Goal: Information Seeking & Learning: Find specific fact

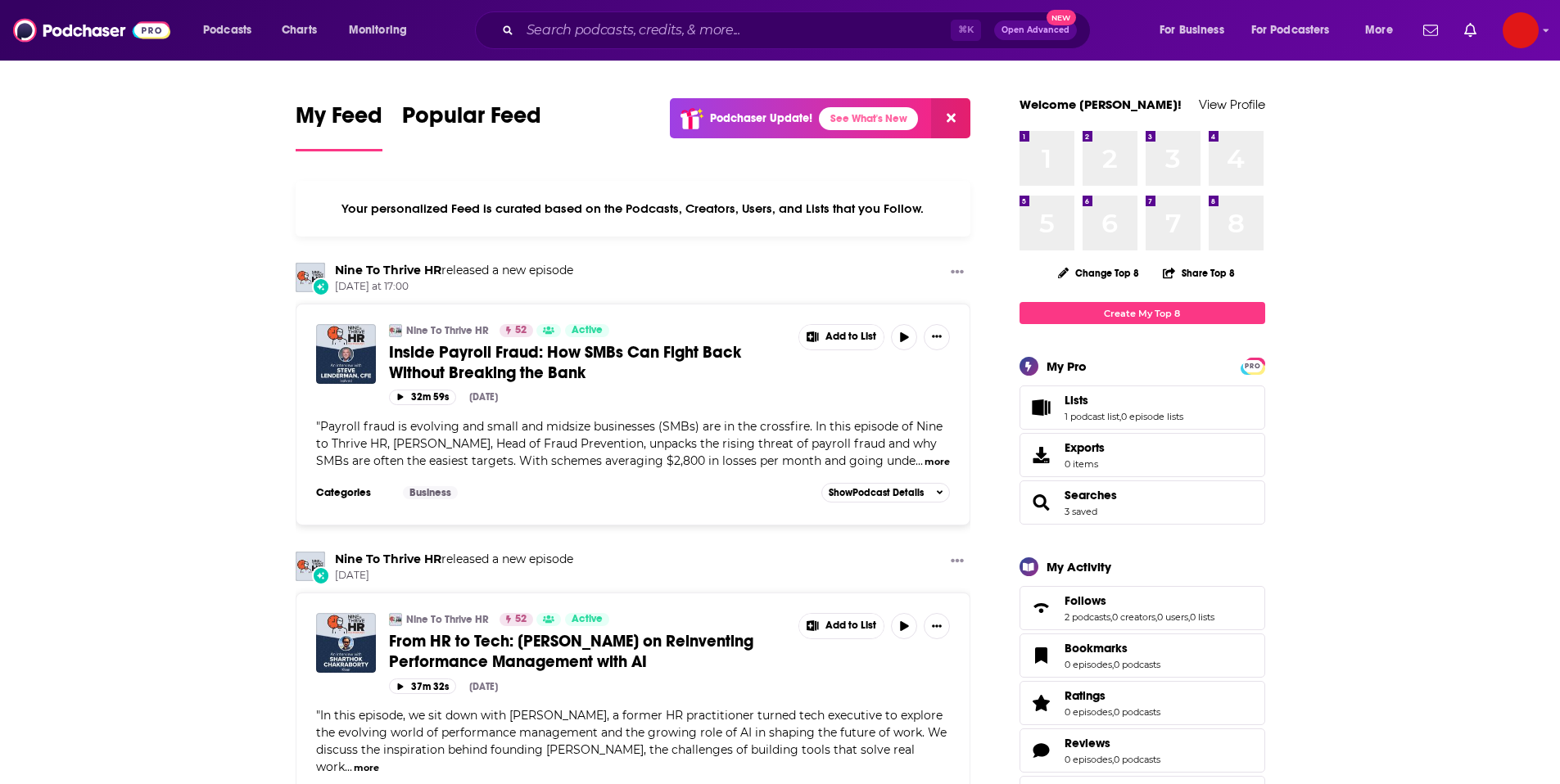
click at [782, 13] on div "⌘ K Open Advanced New" at bounding box center [783, 30] width 616 height 38
click at [778, 21] on input "Search podcasts, credits, & more..." at bounding box center [735, 30] width 431 height 26
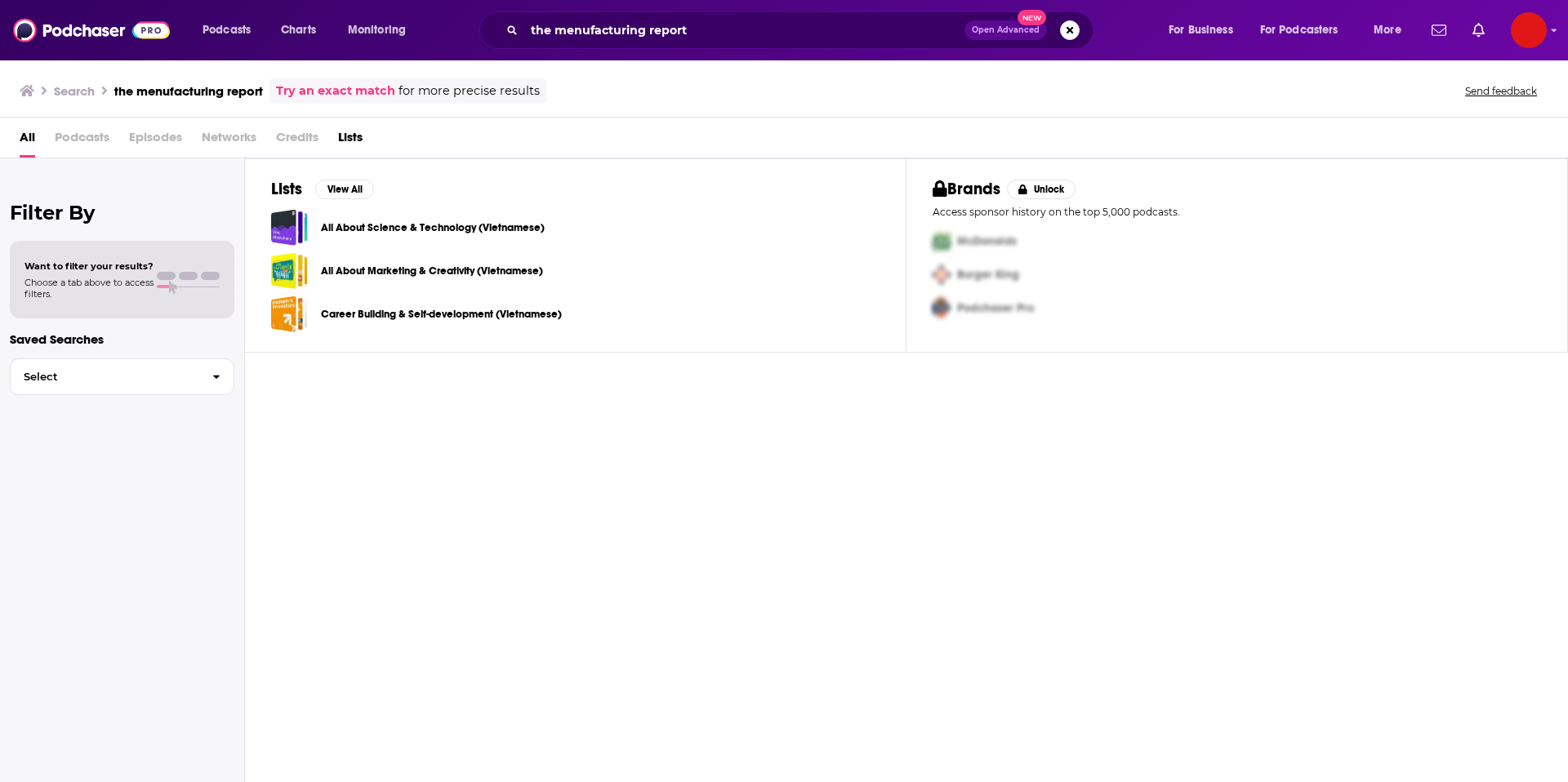
click at [313, 95] on link "Try an exact match" at bounding box center [335, 91] width 119 height 19
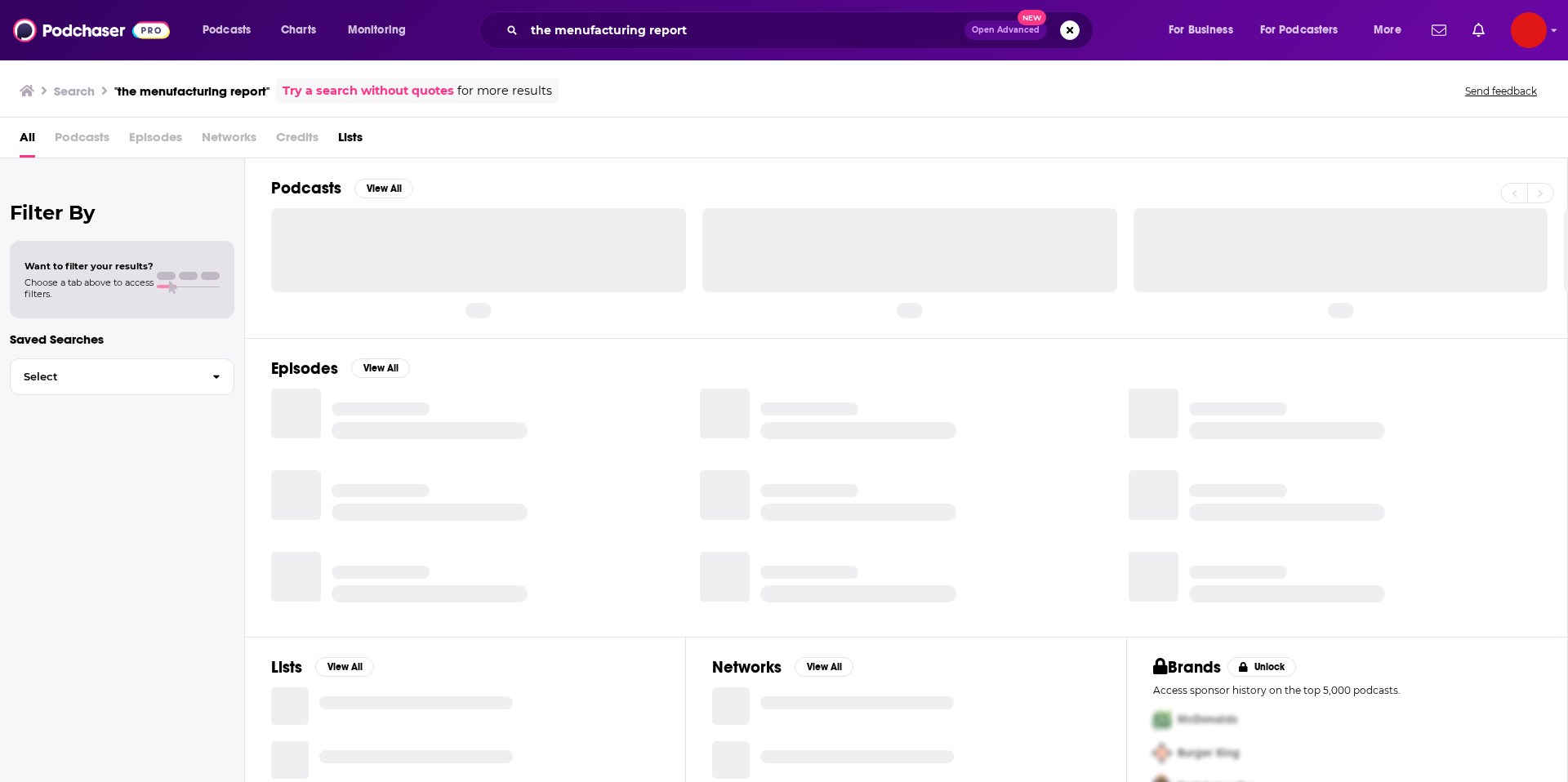
click at [202, 92] on h3 ""the menufacturing report"" at bounding box center [192, 91] width 155 height 15
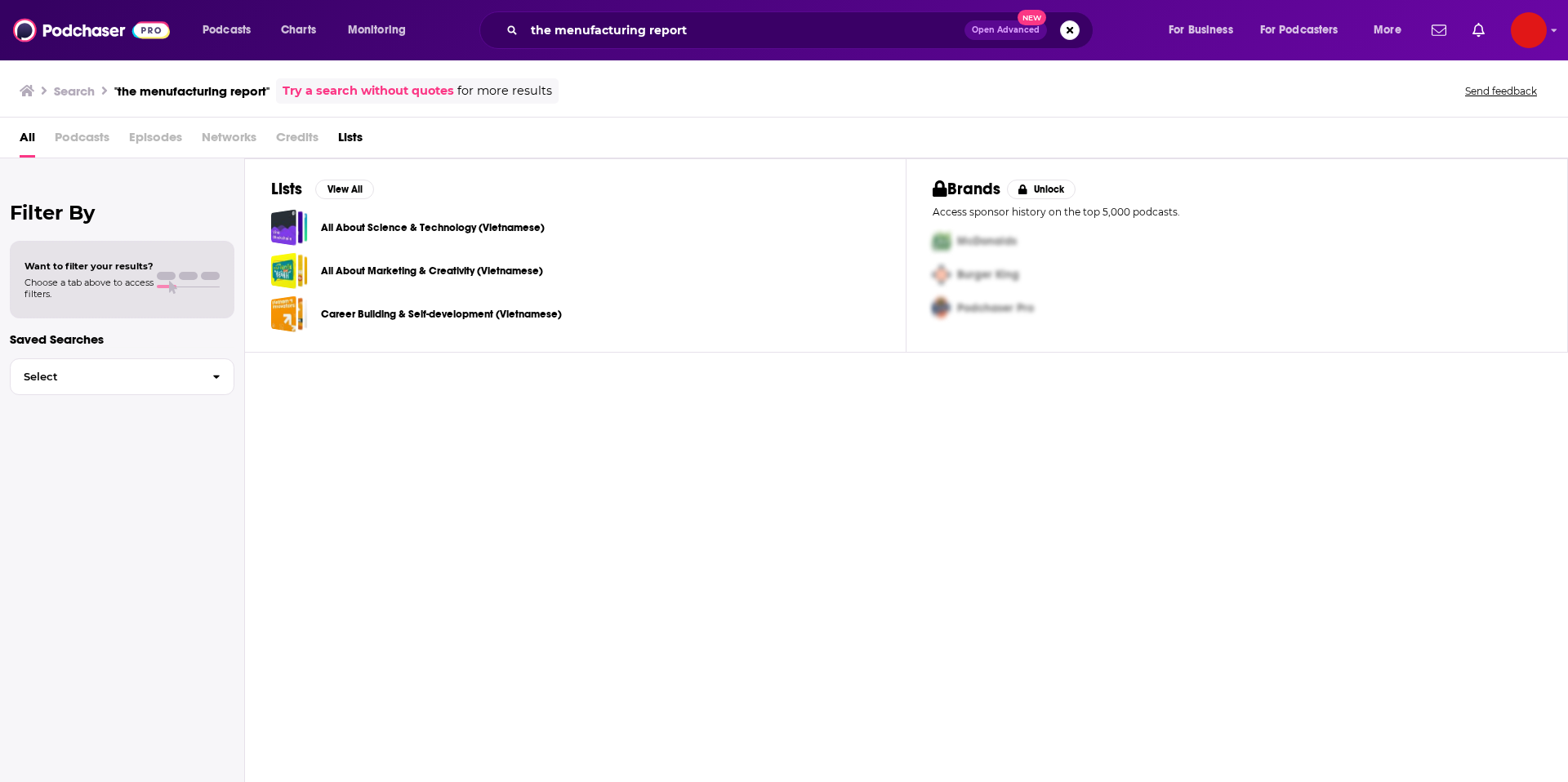
click at [175, 90] on h3 ""the menufacturing report"" at bounding box center [192, 91] width 155 height 15
click at [88, 84] on h3 "Search" at bounding box center [74, 91] width 40 height 15
click at [574, 28] on input "the menufacturing report" at bounding box center [744, 29] width 440 height 26
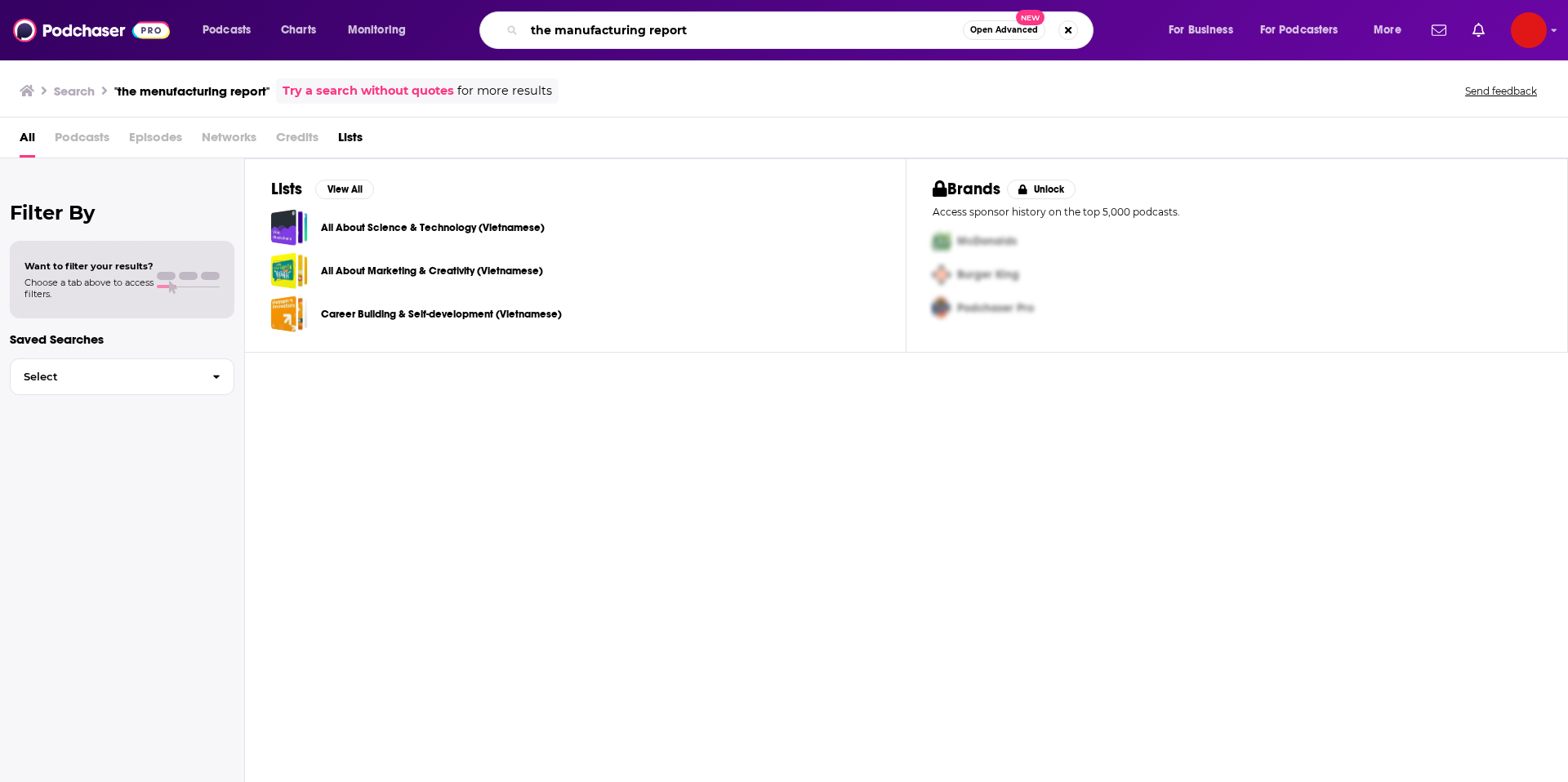
type input "the manufacturing report"
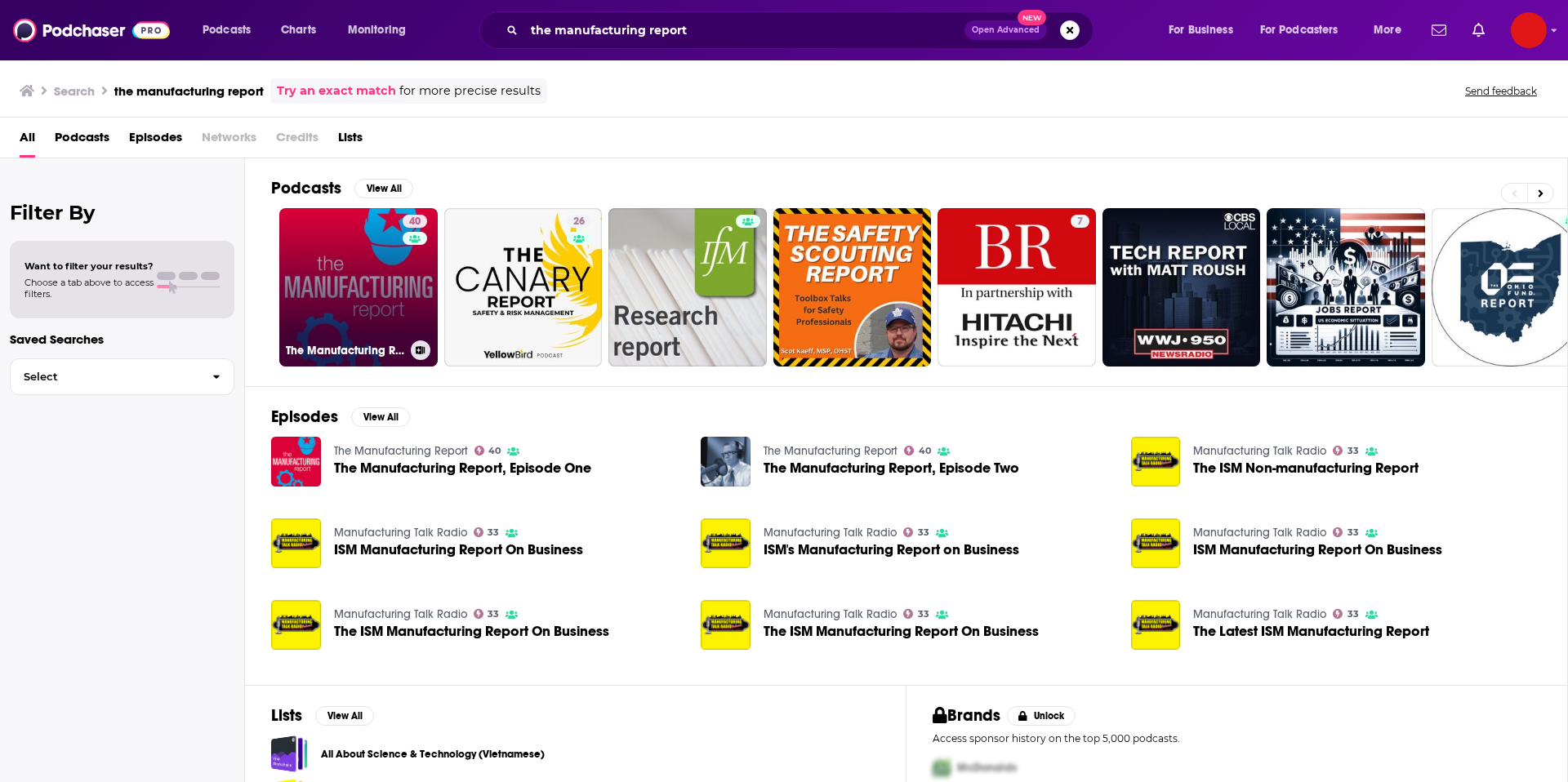
click at [389, 317] on link "40 The Manufacturing Report" at bounding box center [358, 287] width 158 height 158
